Goal: Register for event/course

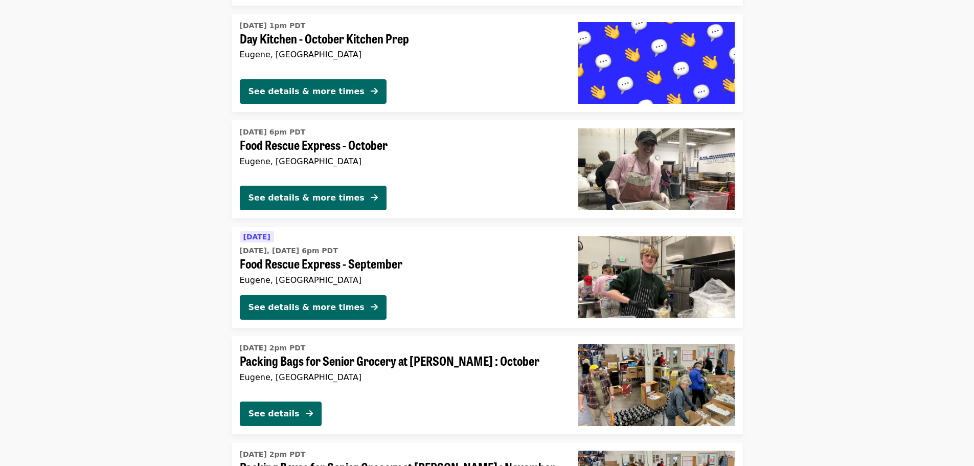
scroll to position [2148, 0]
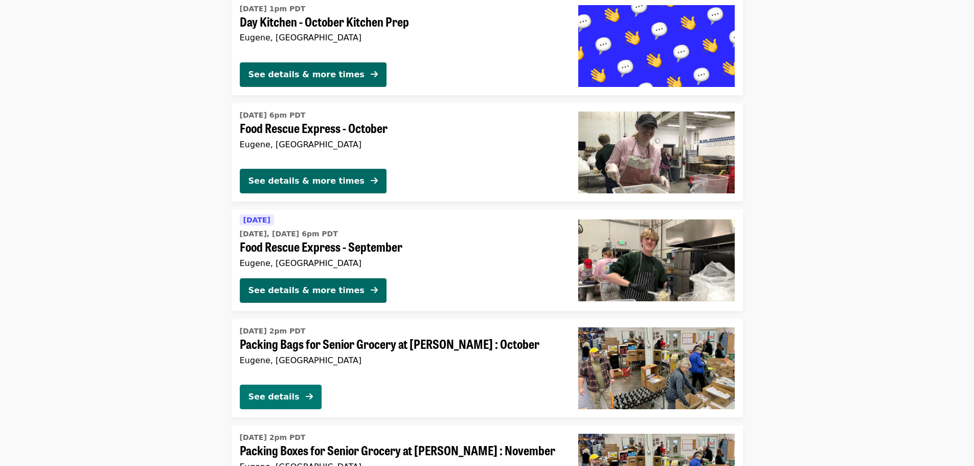
click at [288, 391] on div "See details" at bounding box center [274, 397] width 51 height 12
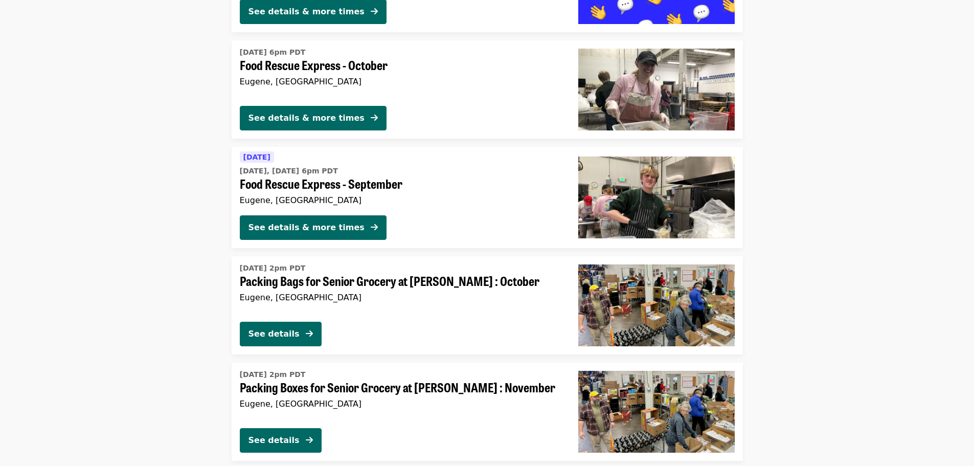
scroll to position [2210, 0]
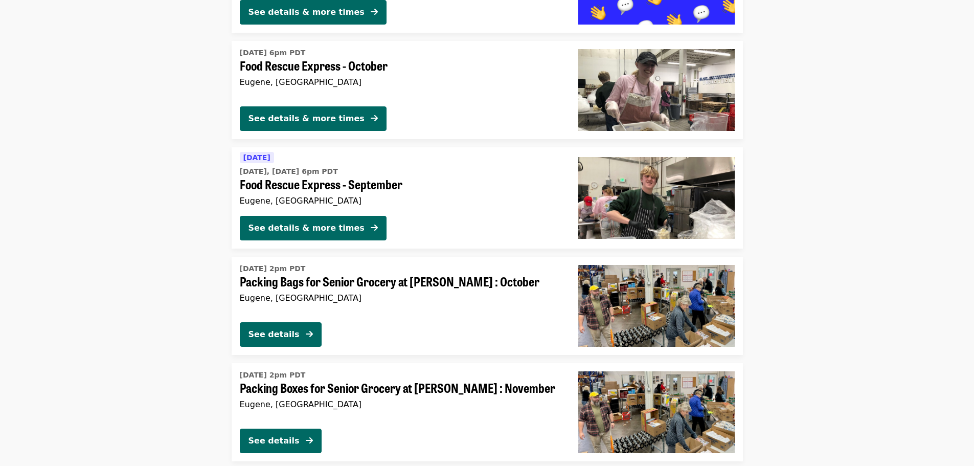
click at [326, 186] on span "Food Rescue Express - September" at bounding box center [401, 184] width 322 height 15
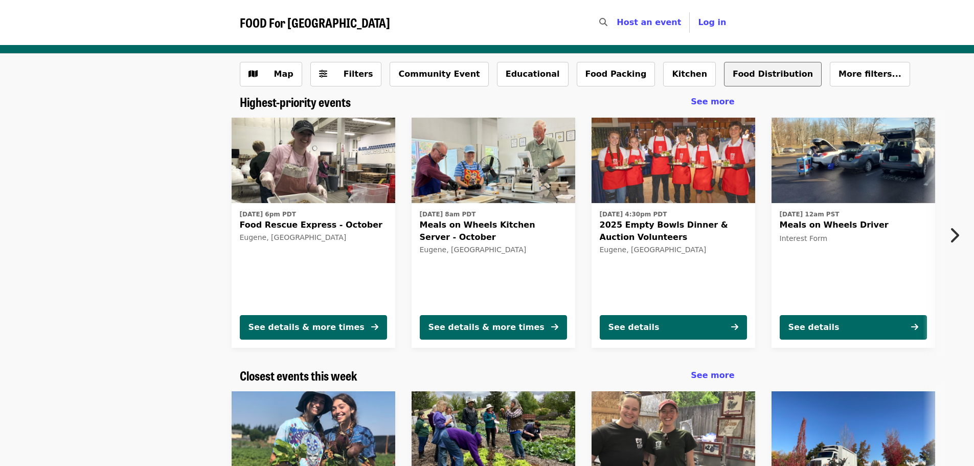
click at [724, 75] on button "Food Distribution" at bounding box center [773, 74] width 98 height 25
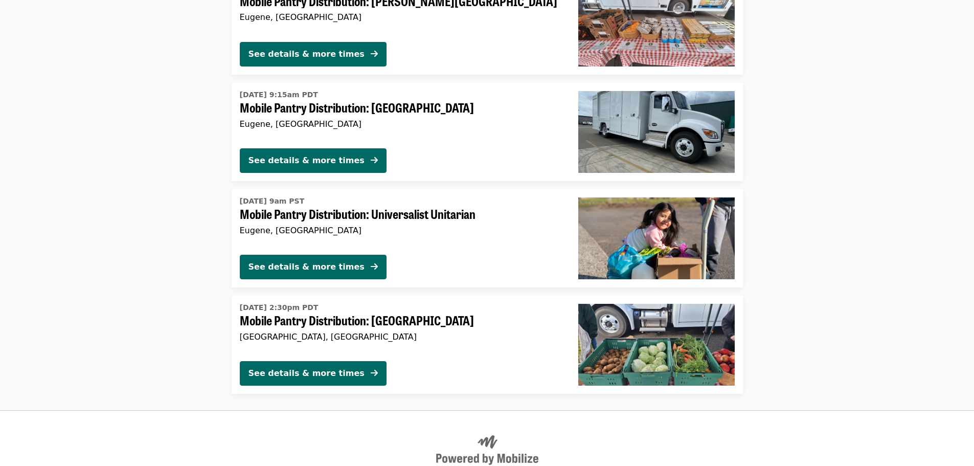
scroll to position [205, 0]
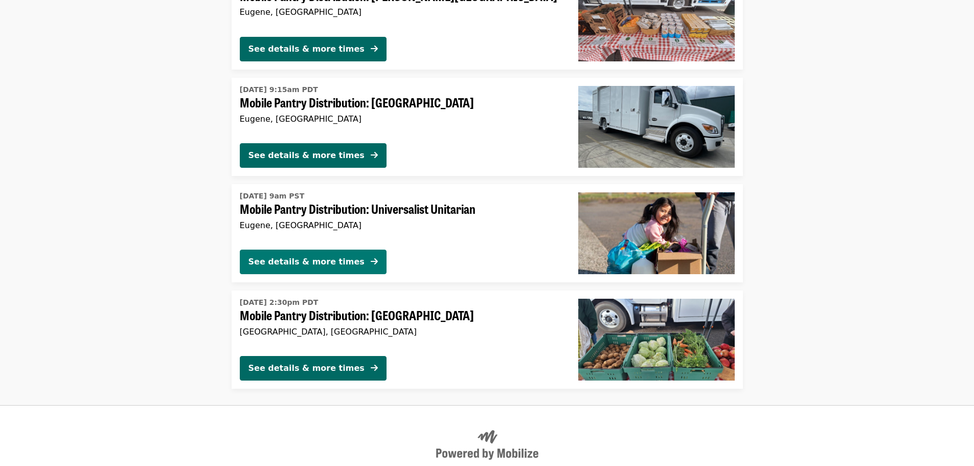
click at [325, 265] on div "See details & more times" at bounding box center [307, 262] width 116 height 12
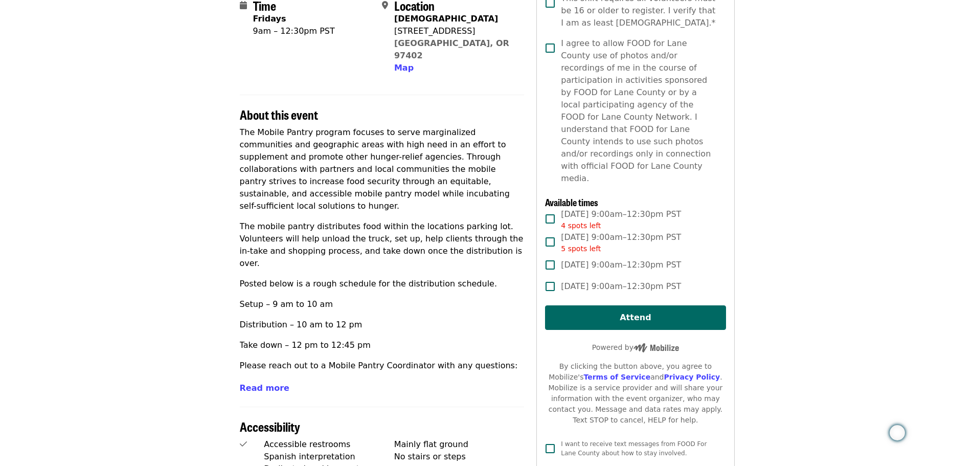
scroll to position [307, 0]
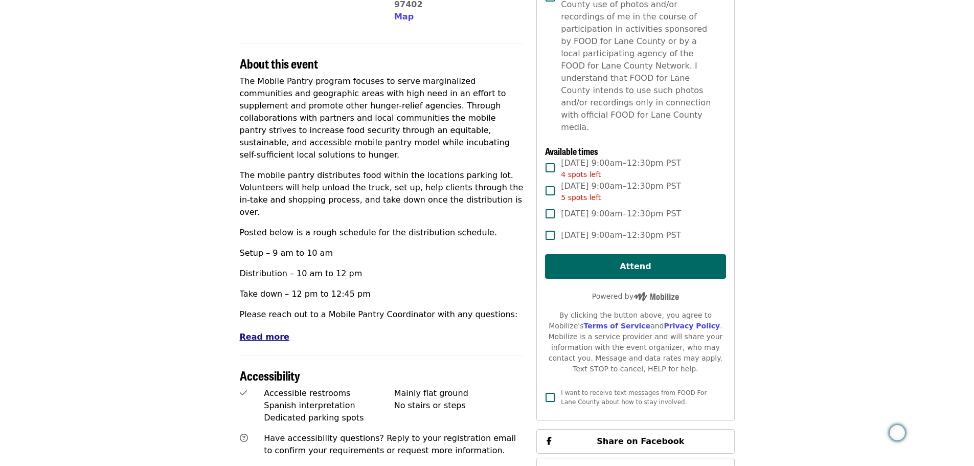
click at [264, 332] on span "Read more" at bounding box center [265, 337] width 50 height 10
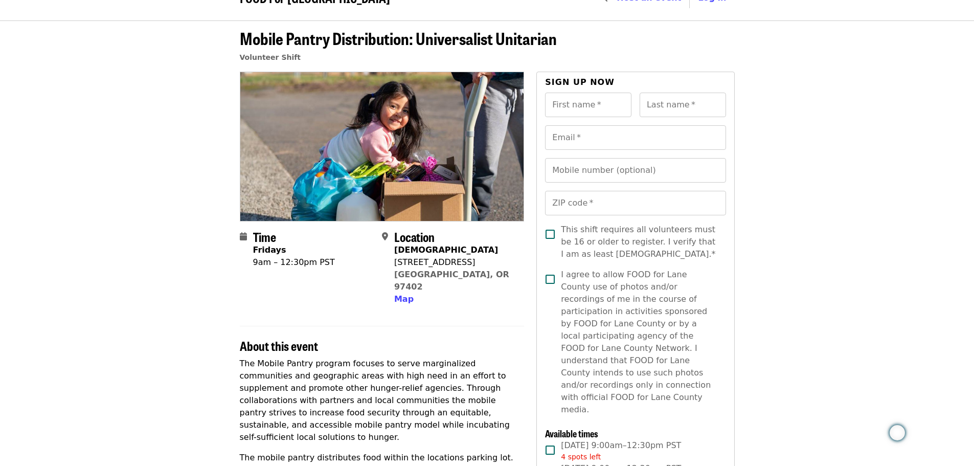
scroll to position [0, 0]
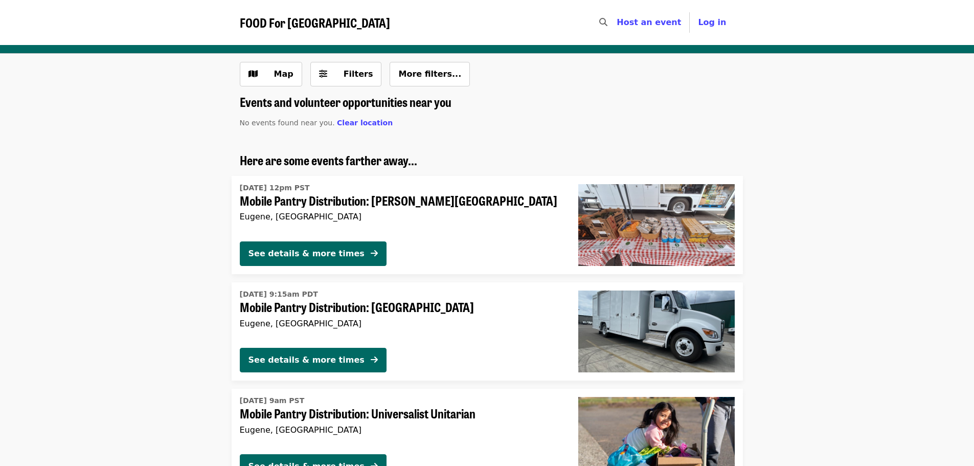
scroll to position [205, 0]
